Goal: Information Seeking & Learning: Learn about a topic

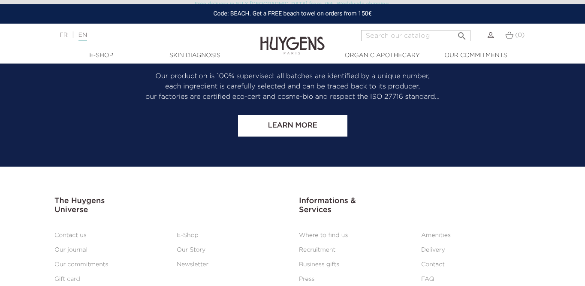
scroll to position [3552, 0]
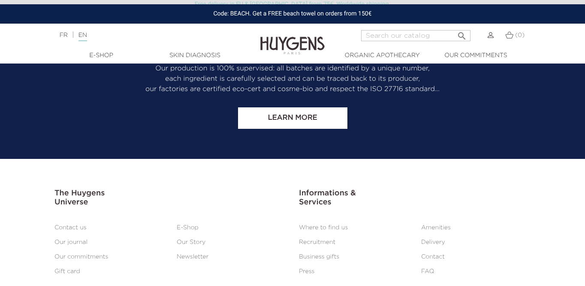
click at [80, 253] on link "Our commitments" at bounding box center [81, 256] width 54 height 6
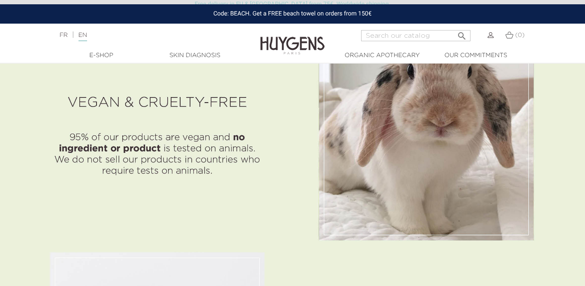
scroll to position [988, 0]
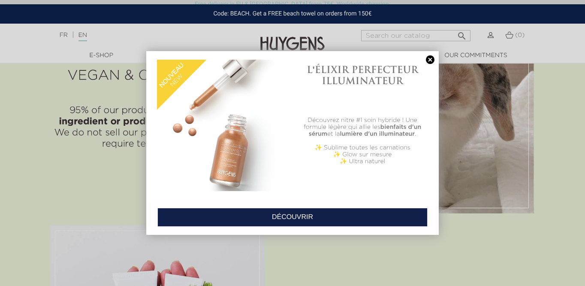
click at [431, 58] on link at bounding box center [430, 59] width 12 height 9
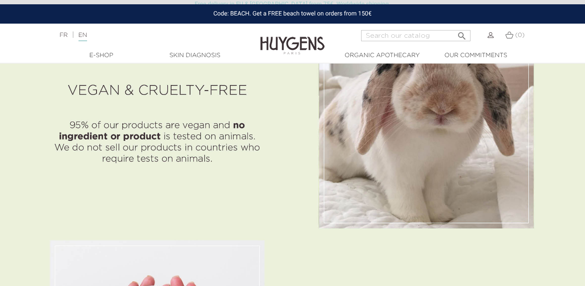
scroll to position [973, 0]
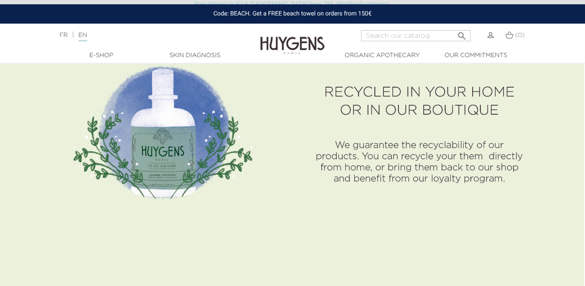
scroll to position [3307, 0]
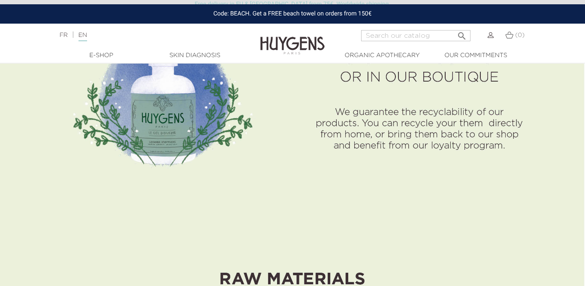
drag, startPoint x: 69, startPoint y: 124, endPoint x: 219, endPoint y: 12, distance: 187.5
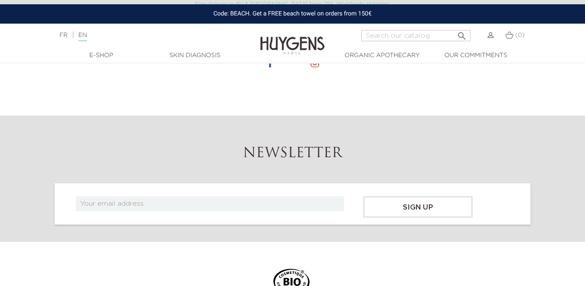
scroll to position [4073, 0]
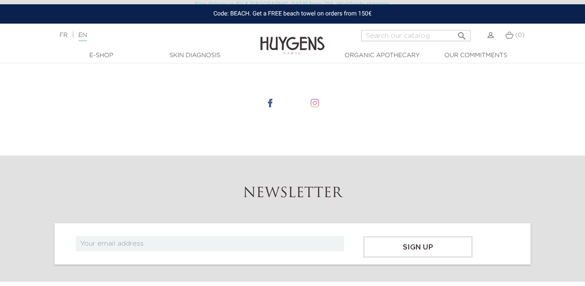
click at [315, 105] on img at bounding box center [315, 103] width 9 height 9
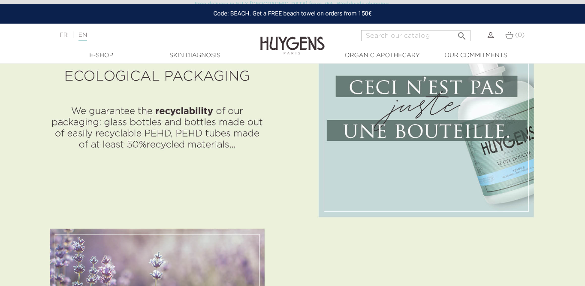
scroll to position [1437, 0]
